Goal: Find contact information: Find contact information

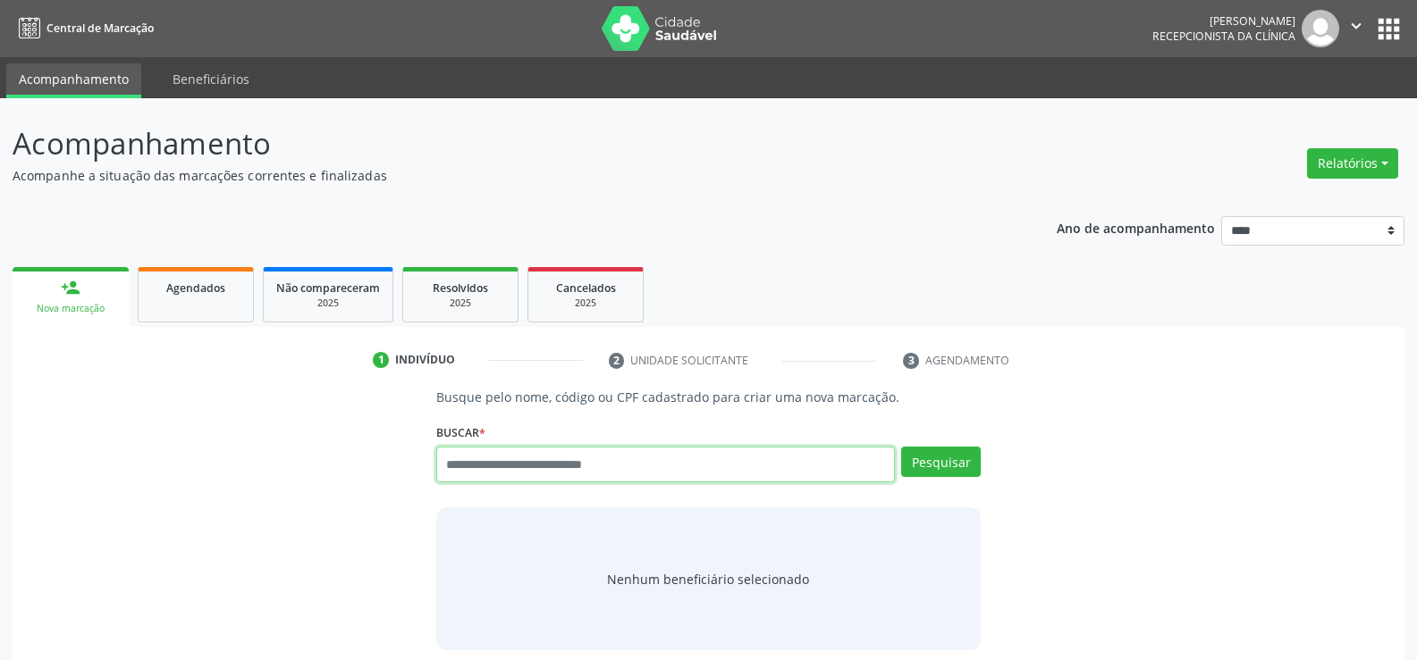
click at [521, 462] on input "text" at bounding box center [665, 465] width 458 height 36
paste input "**********"
type input "**********"
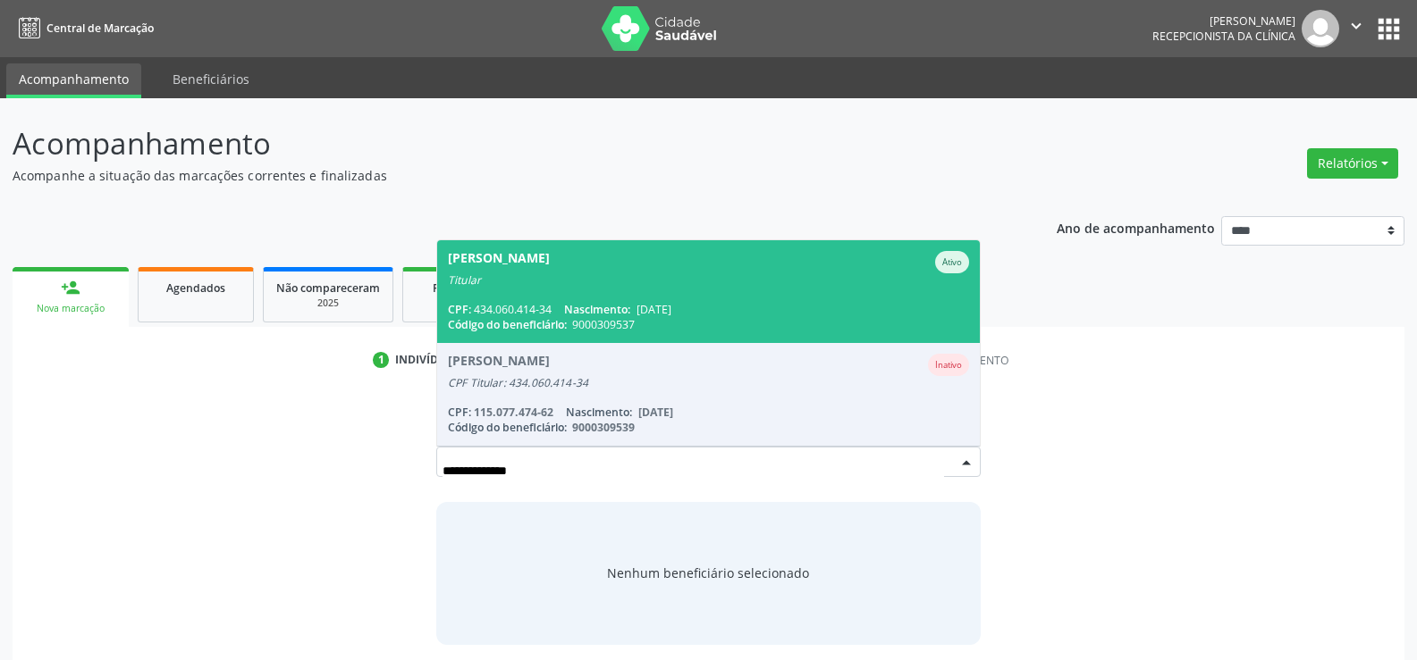
click at [545, 306] on div "CPF: 434.060.414-34 Nascimento: [DATE]" at bounding box center [708, 309] width 521 height 15
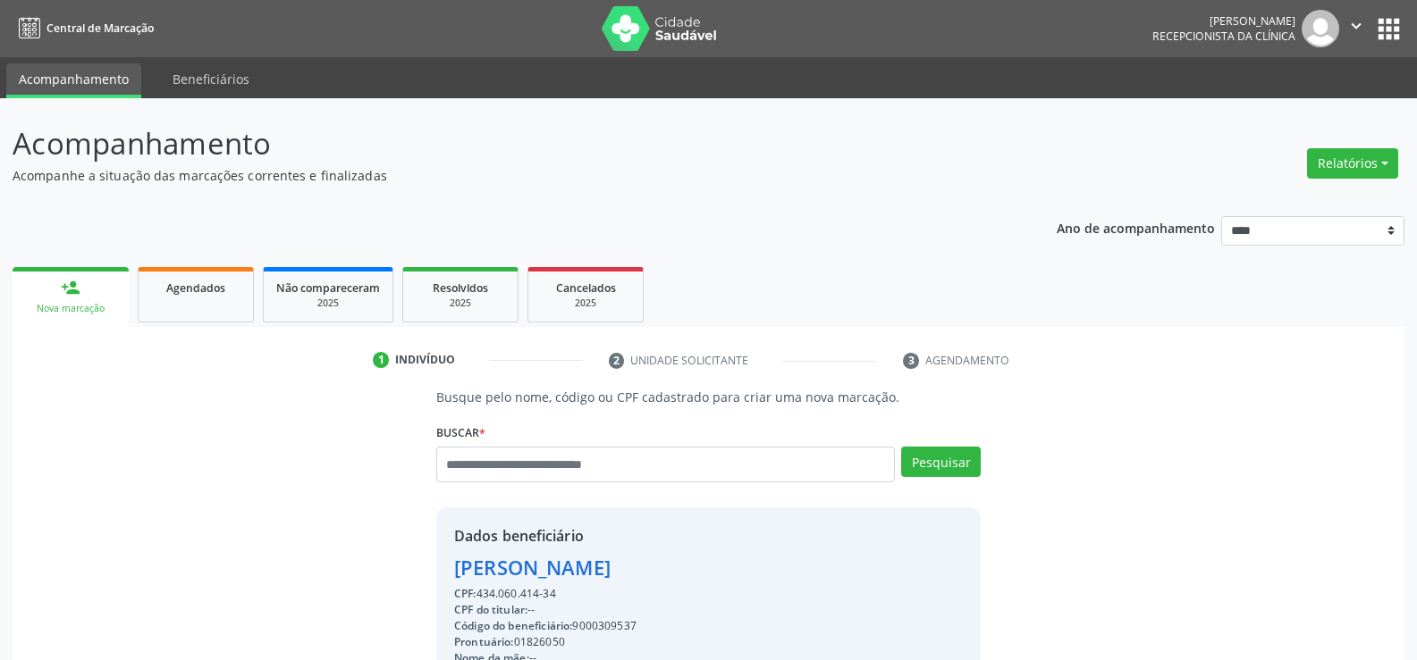
drag, startPoint x: 455, startPoint y: 568, endPoint x: 795, endPoint y: 573, distance: 339.7
copy div "[PERSON_NAME]"
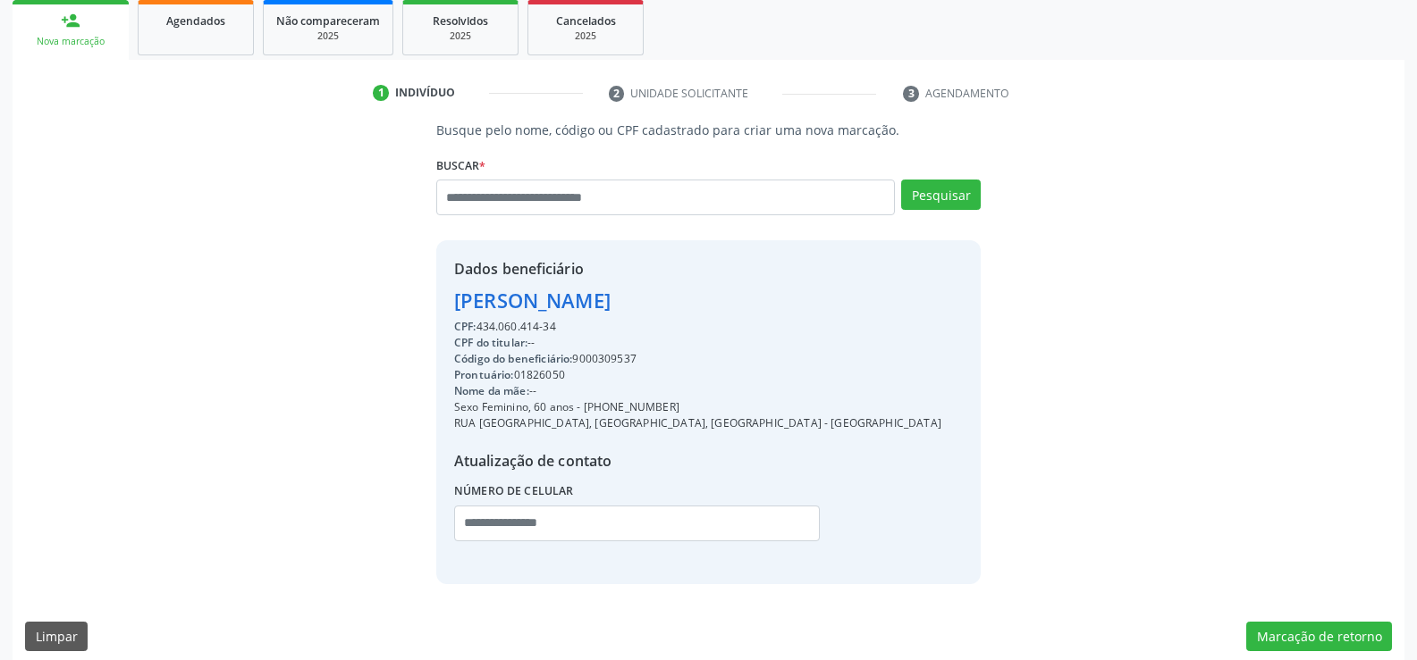
scroll to position [283, 0]
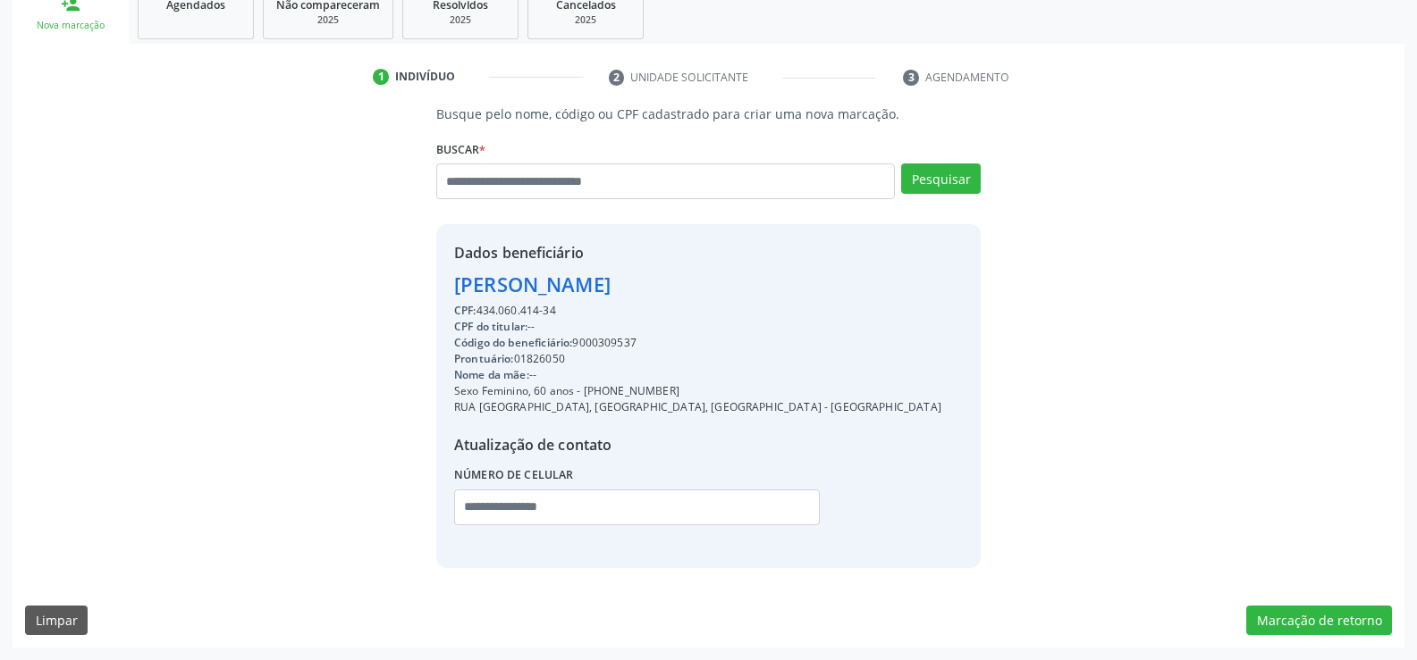
drag, startPoint x: 606, startPoint y: 389, endPoint x: 773, endPoint y: 392, distance: 167.2
click at [773, 392] on div "Dados beneficiário [PERSON_NAME] CPF: 434.060.414-34 CPF do titular: -- Código …" at bounding box center [708, 395] width 544 height 343
copy div "98621-1114"
click at [496, 189] on input "text" at bounding box center [665, 182] width 458 height 36
paste input "**********"
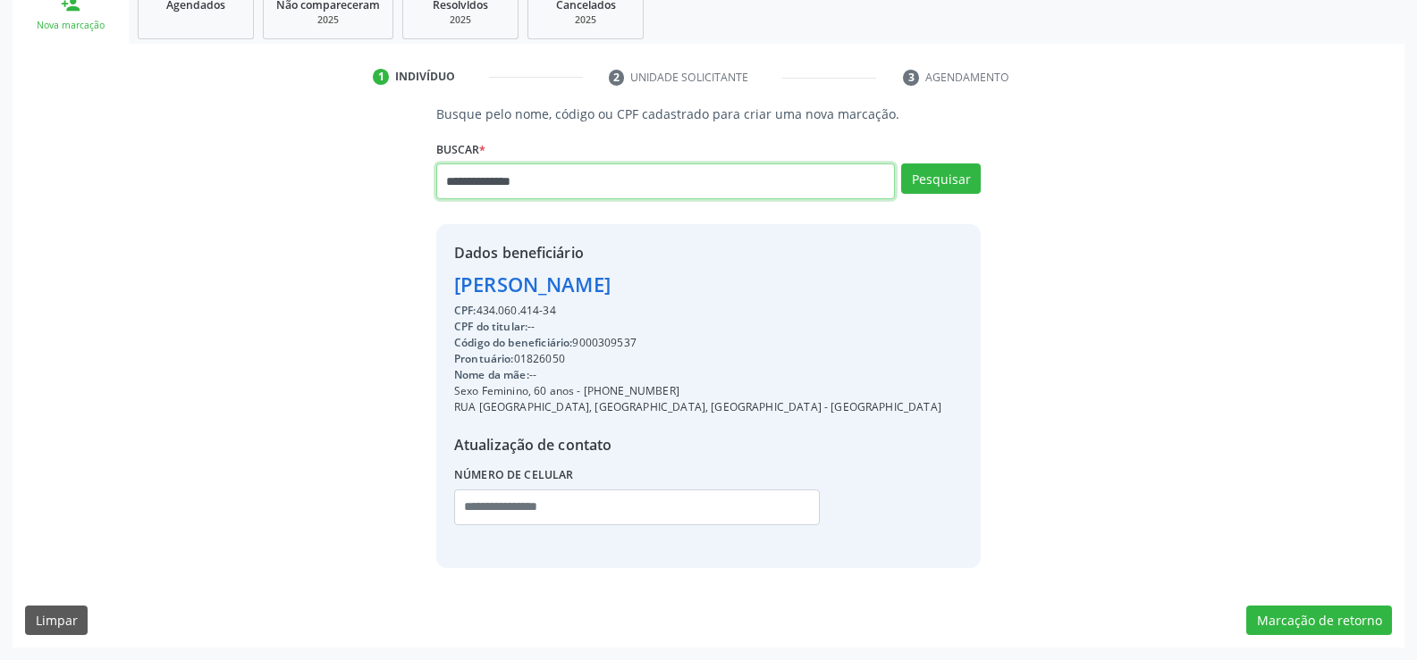
type input "**********"
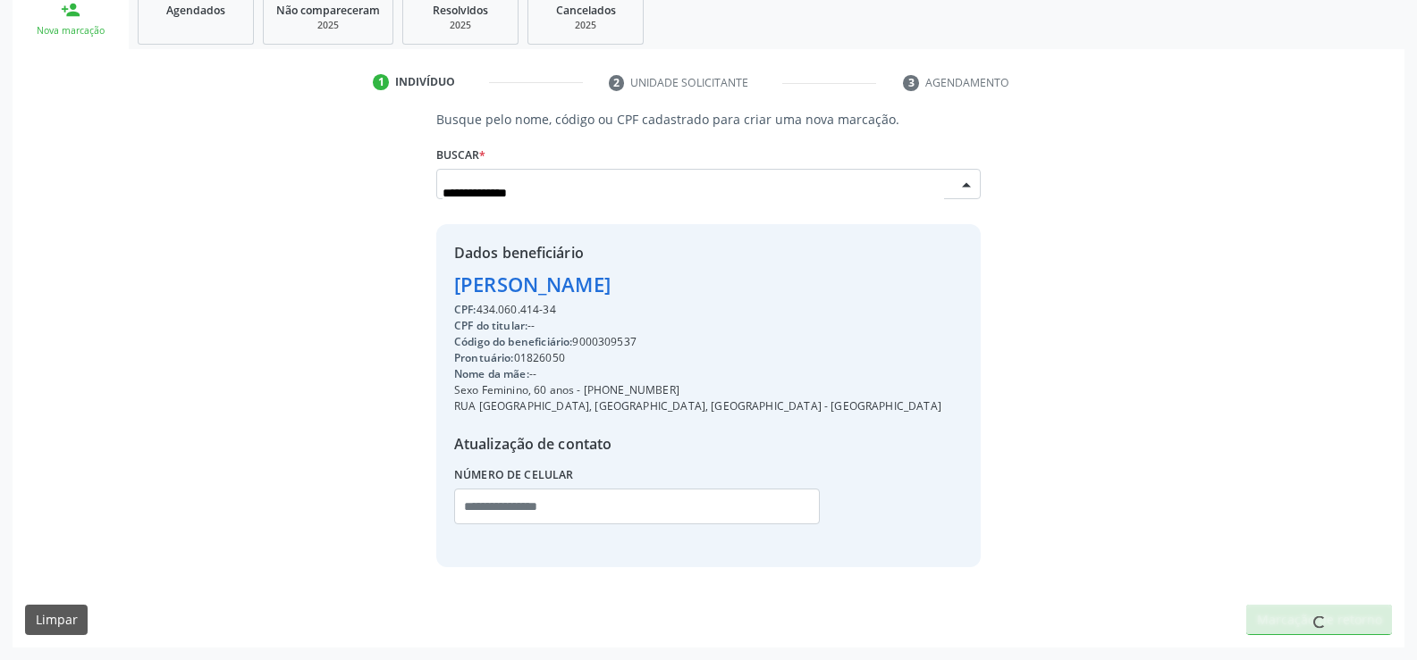
scroll to position [278, 0]
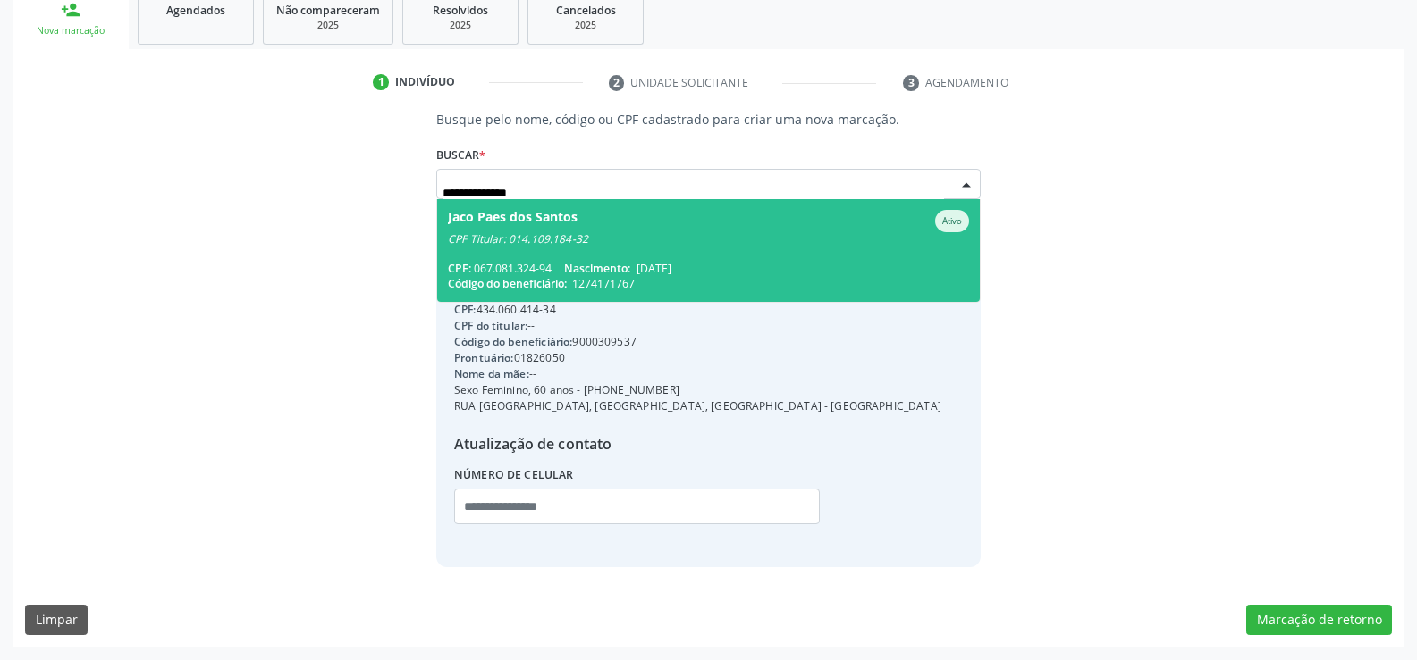
click at [576, 250] on span "Jaco Paes dos Santos Ativo CPF Titular: 014.109.184-32 CPF: 067.081.324-94 Nasc…" at bounding box center [708, 250] width 542 height 103
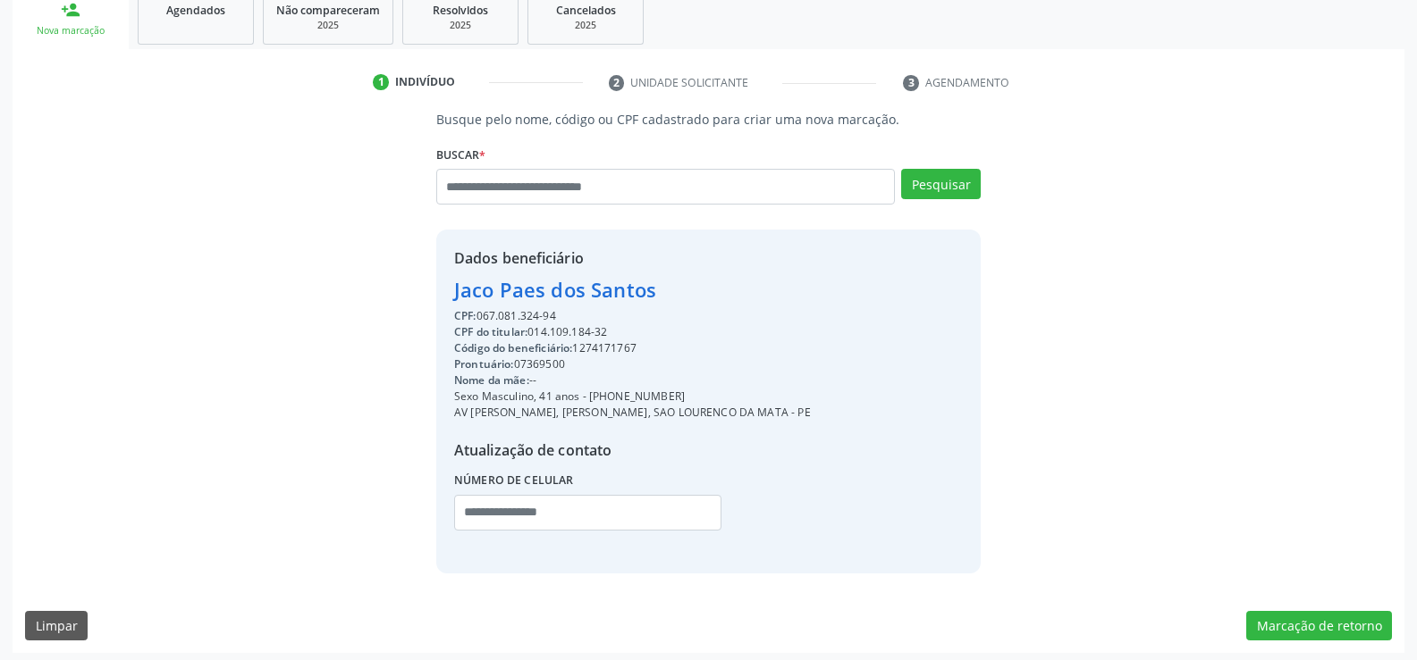
drag, startPoint x: 456, startPoint y: 290, endPoint x: 699, endPoint y: 289, distance: 243.1
click at [699, 289] on div "Jaco Paes dos Santos" at bounding box center [632, 289] width 357 height 29
copy div "Jaco Paes dos Santos"
drag, startPoint x: 610, startPoint y: 393, endPoint x: 744, endPoint y: 401, distance: 134.3
click at [744, 401] on div "Sexo Masculino, 41 anos - [PHONE_NUMBER]" at bounding box center [632, 397] width 357 height 16
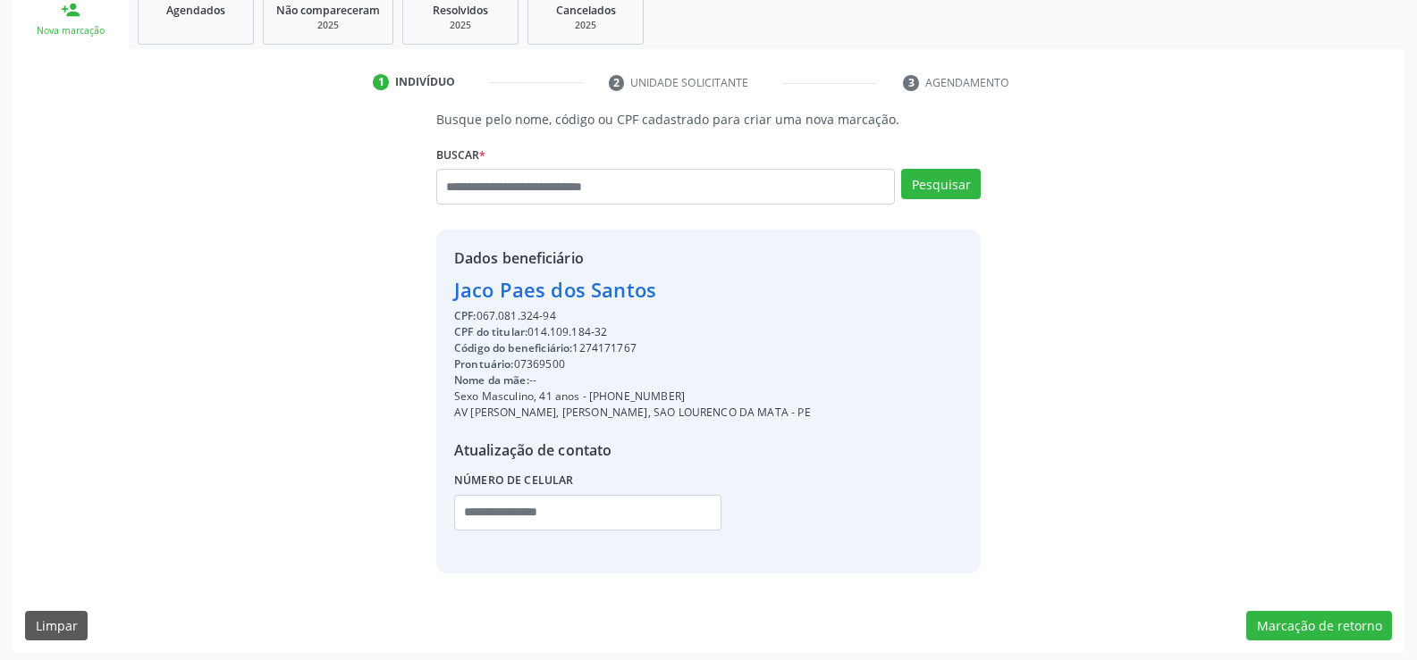
copy div "98508-2573"
click at [541, 188] on input "text" at bounding box center [665, 187] width 458 height 36
paste input "**********"
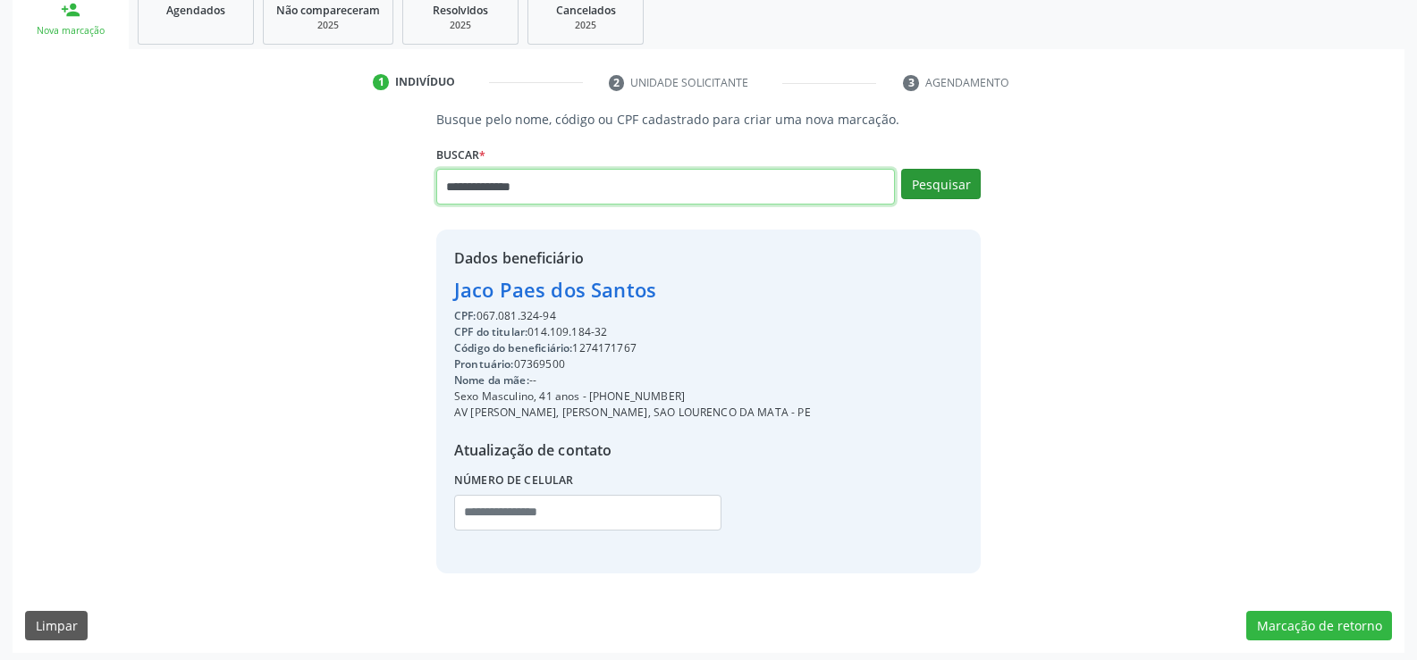
type input "**********"
click at [946, 180] on button "Pesquisar" at bounding box center [941, 184] width 80 height 30
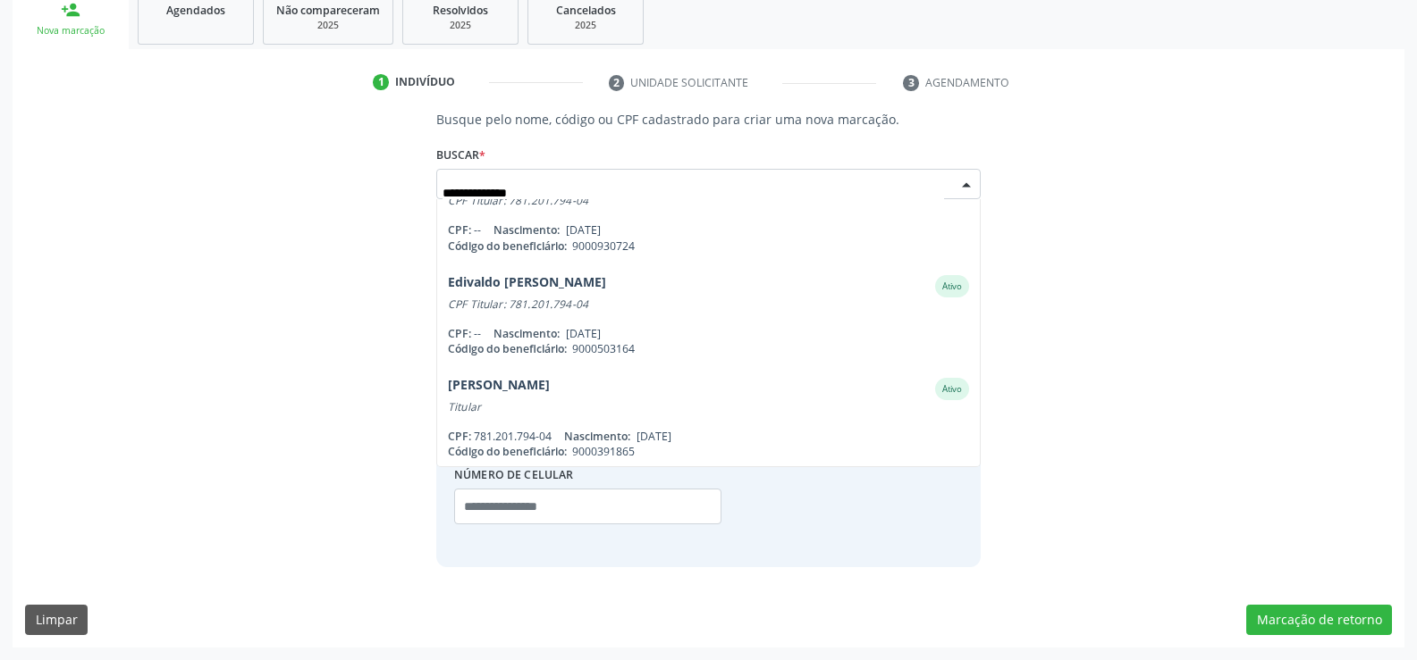
scroll to position [248, 0]
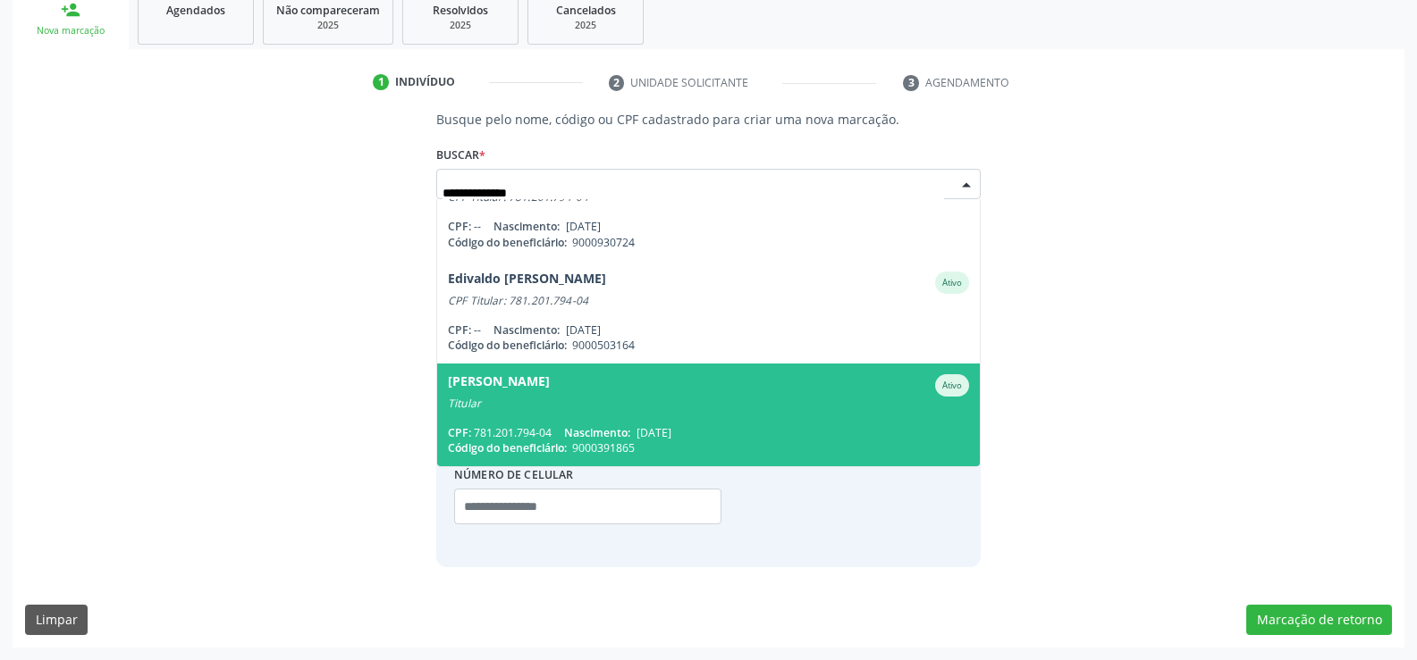
click at [657, 407] on div "Titular" at bounding box center [708, 404] width 521 height 14
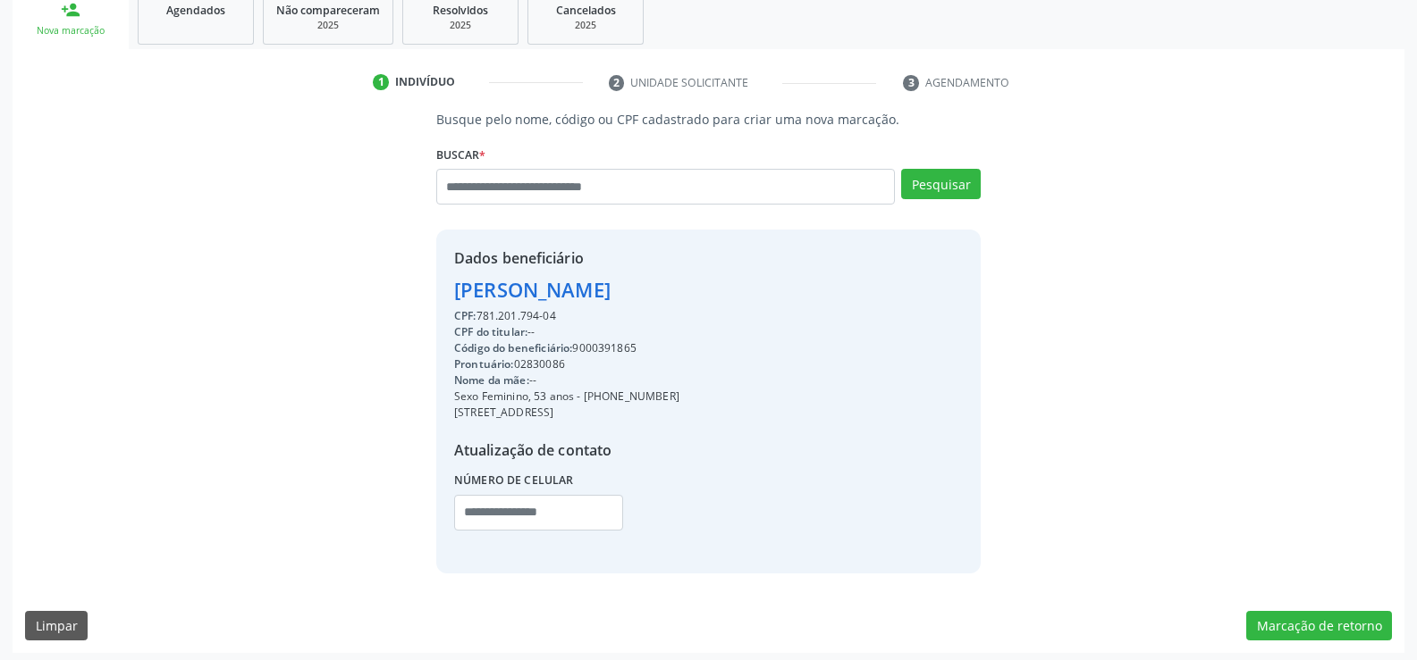
drag, startPoint x: 453, startPoint y: 294, endPoint x: 694, endPoint y: 290, distance: 240.4
click at [679, 290] on div "[PERSON_NAME]" at bounding box center [566, 289] width 225 height 29
copy div "[PERSON_NAME]"
drag, startPoint x: 609, startPoint y: 394, endPoint x: 708, endPoint y: 391, distance: 99.3
click at [679, 391] on div "Sexo Feminino, 53 anos - [PHONE_NUMBER]" at bounding box center [566, 397] width 225 height 16
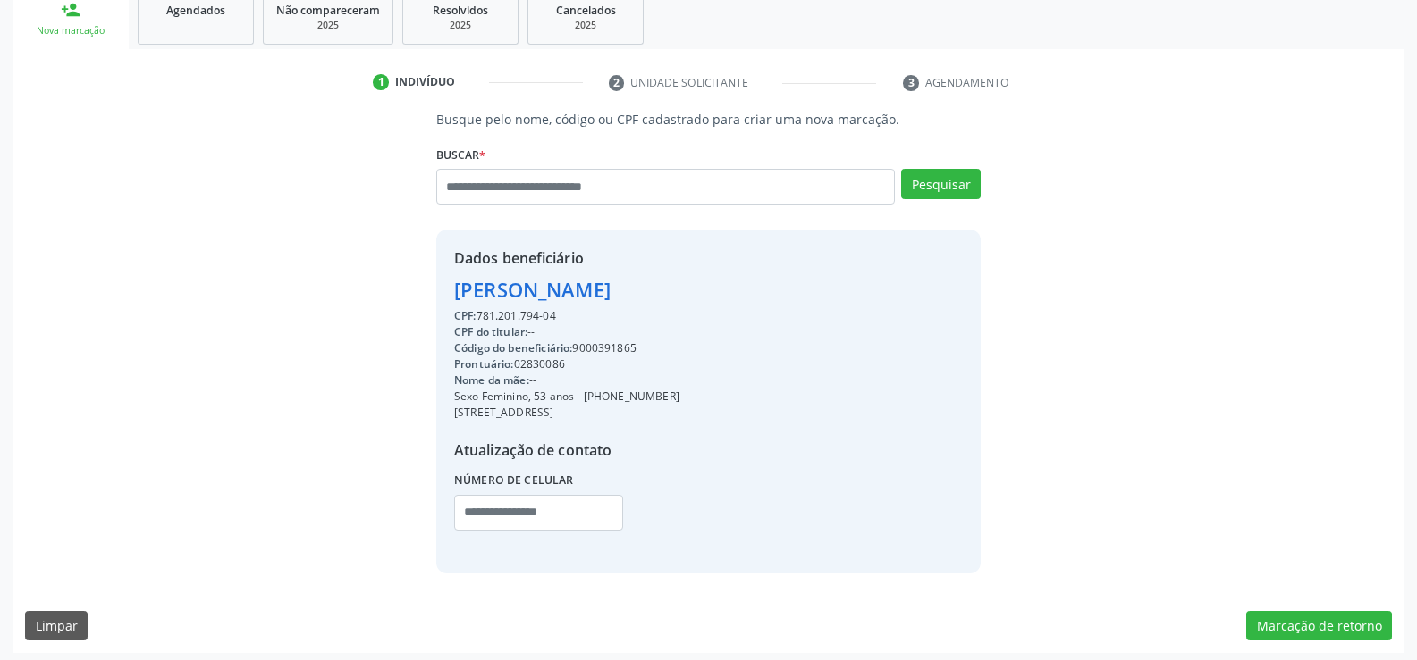
copy div "98846-6827"
